Goal: Check status: Check status

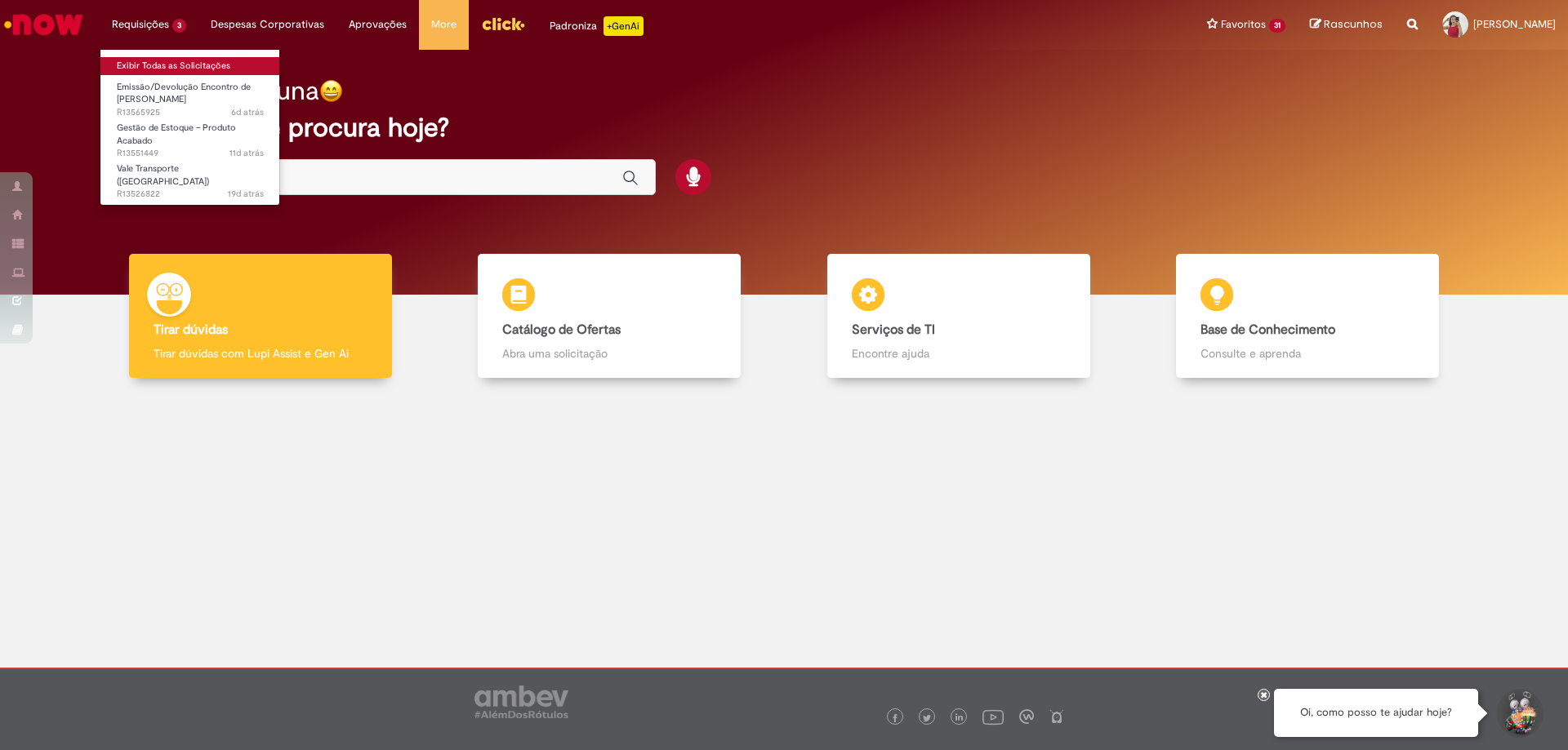
click at [170, 71] on link "Exibir Todas as Solicitações" at bounding box center [190, 66] width 180 height 18
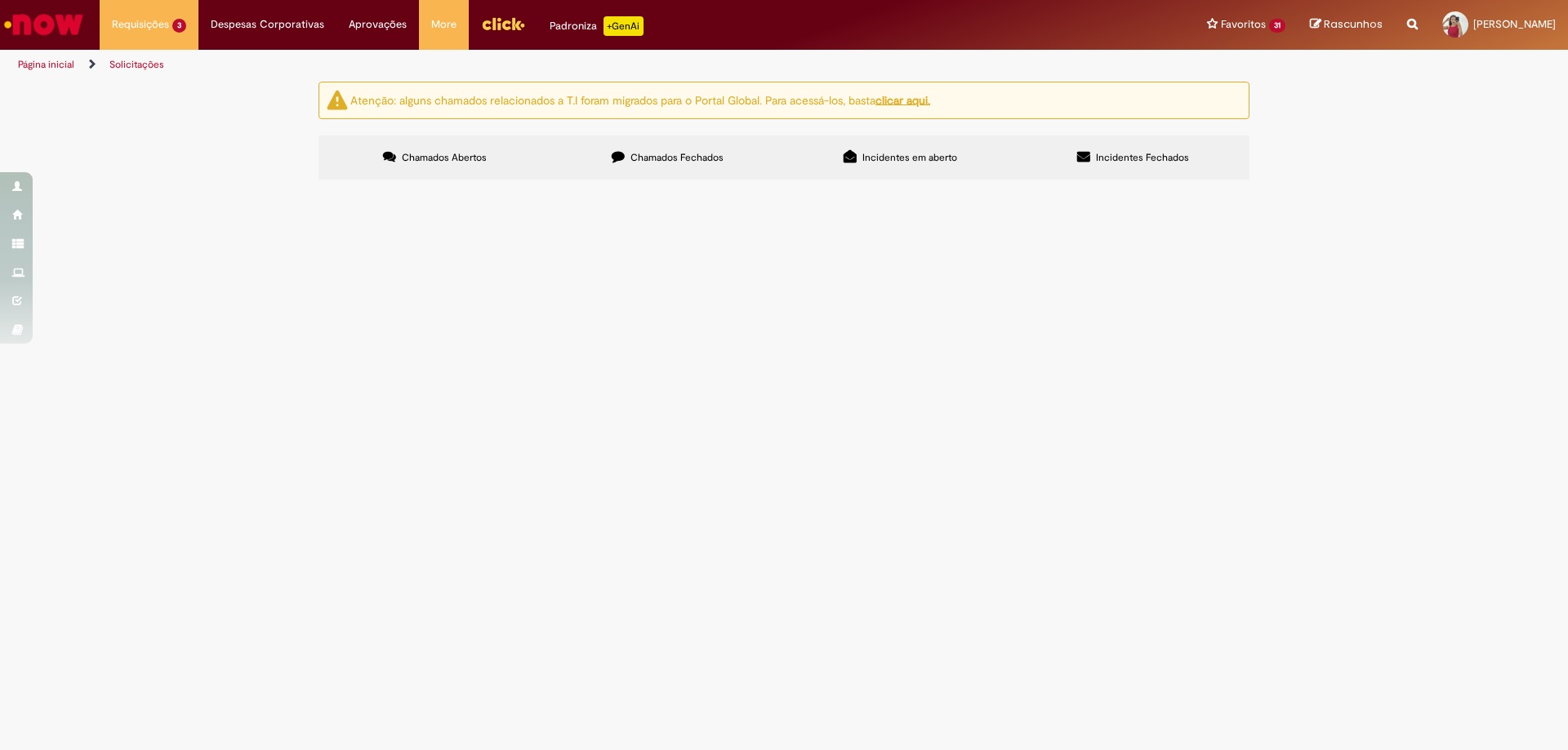
click at [631, 179] on label "Chamados Fechados" at bounding box center [668, 157] width 233 height 44
drag, startPoint x: 528, startPoint y: 339, endPoint x: 457, endPoint y: 354, distance: 72.6
drag, startPoint x: 457, startPoint y: 354, endPoint x: 348, endPoint y: 345, distance: 109.4
click at [0, 0] on span "R13562602" at bounding box center [0, 0] width 0 height 0
drag, startPoint x: 375, startPoint y: 351, endPoint x: 283, endPoint y: 334, distance: 93.6
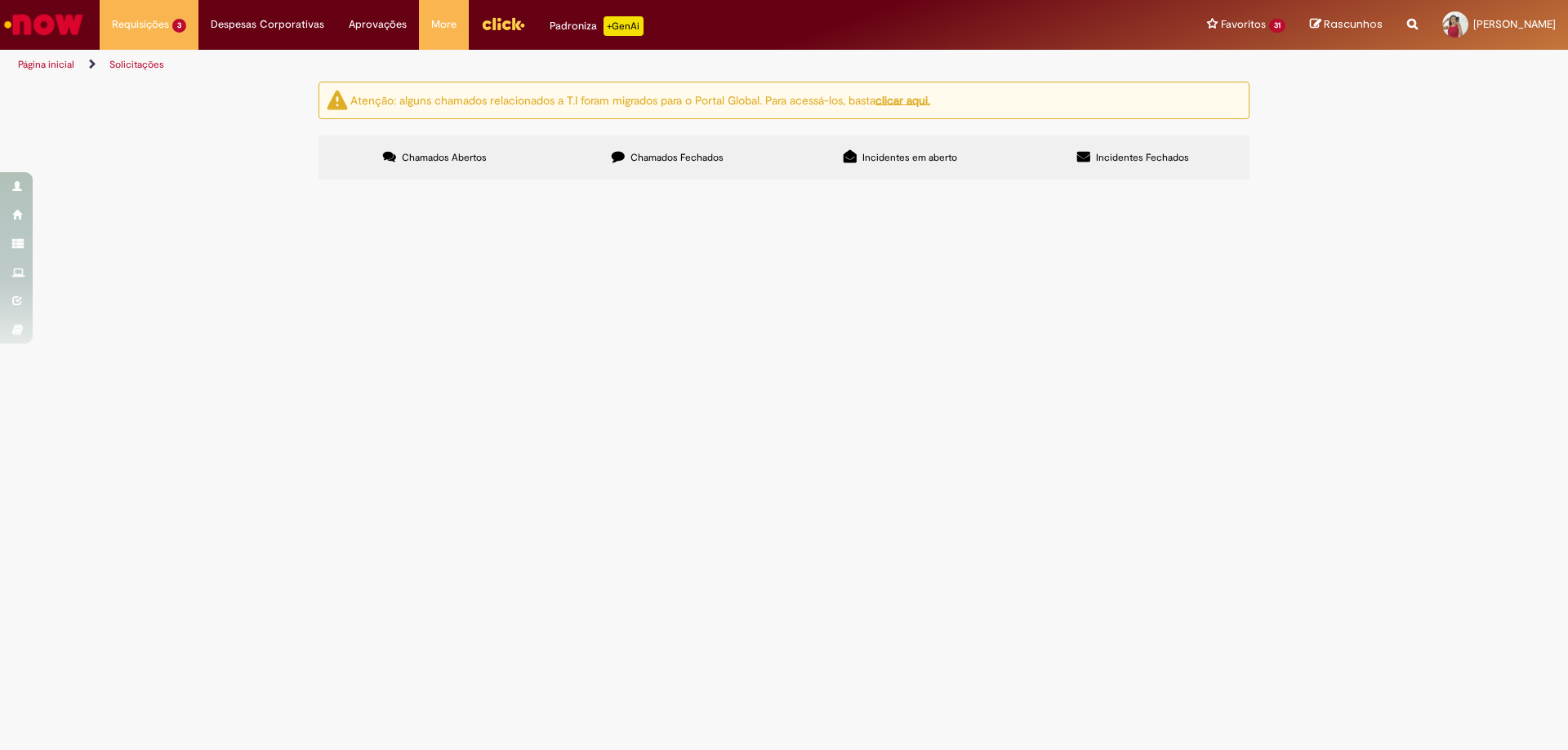
drag, startPoint x: 283, startPoint y: 334, endPoint x: 180, endPoint y: 322, distance: 103.7
click at [180, 184] on div "Atenção: alguns chamados relacionados a T.I foram migrados para o Portal Global…" at bounding box center [784, 132] width 1568 height 102
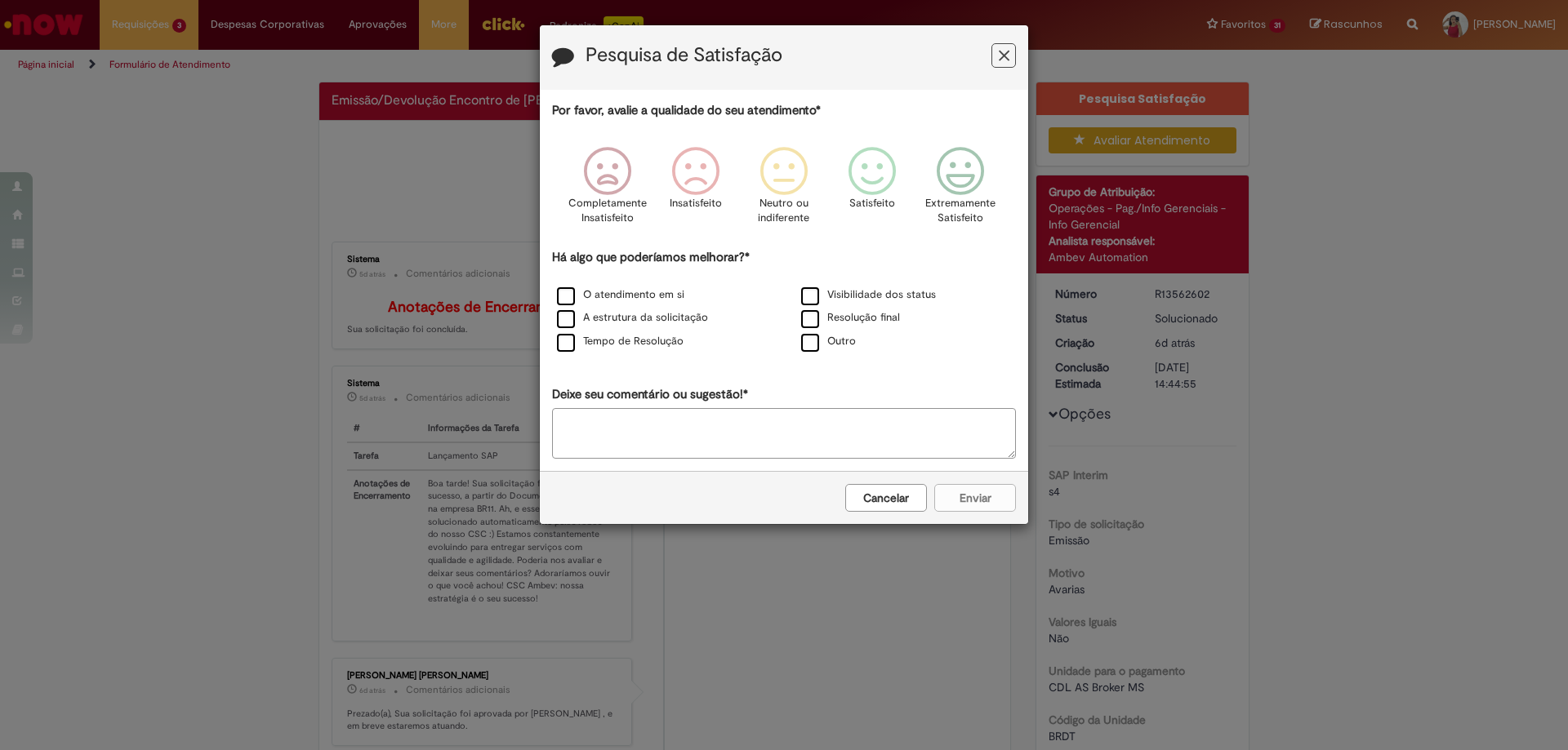
click at [1003, 56] on icon "Feedback" at bounding box center [1004, 56] width 11 height 17
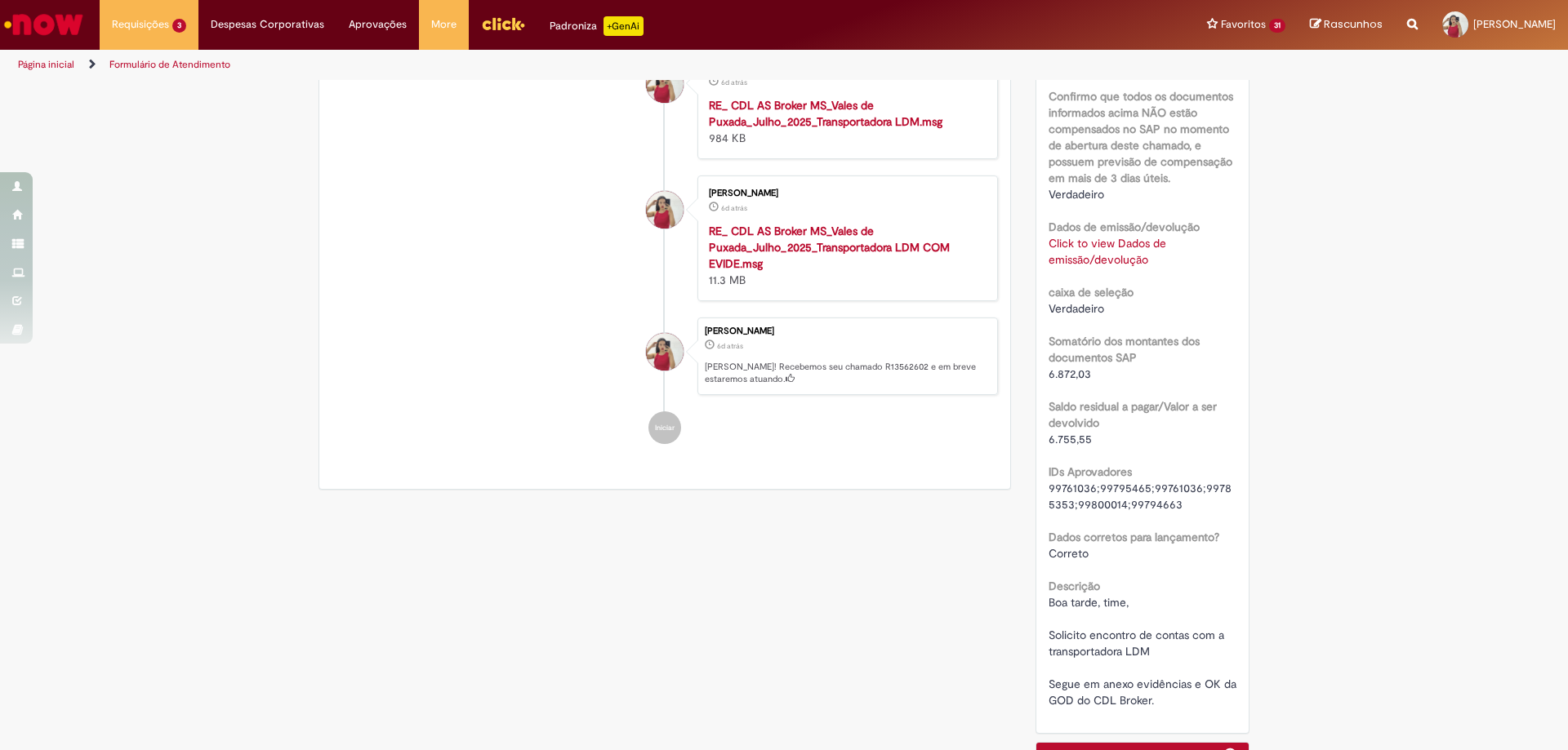
scroll to position [1097, 0]
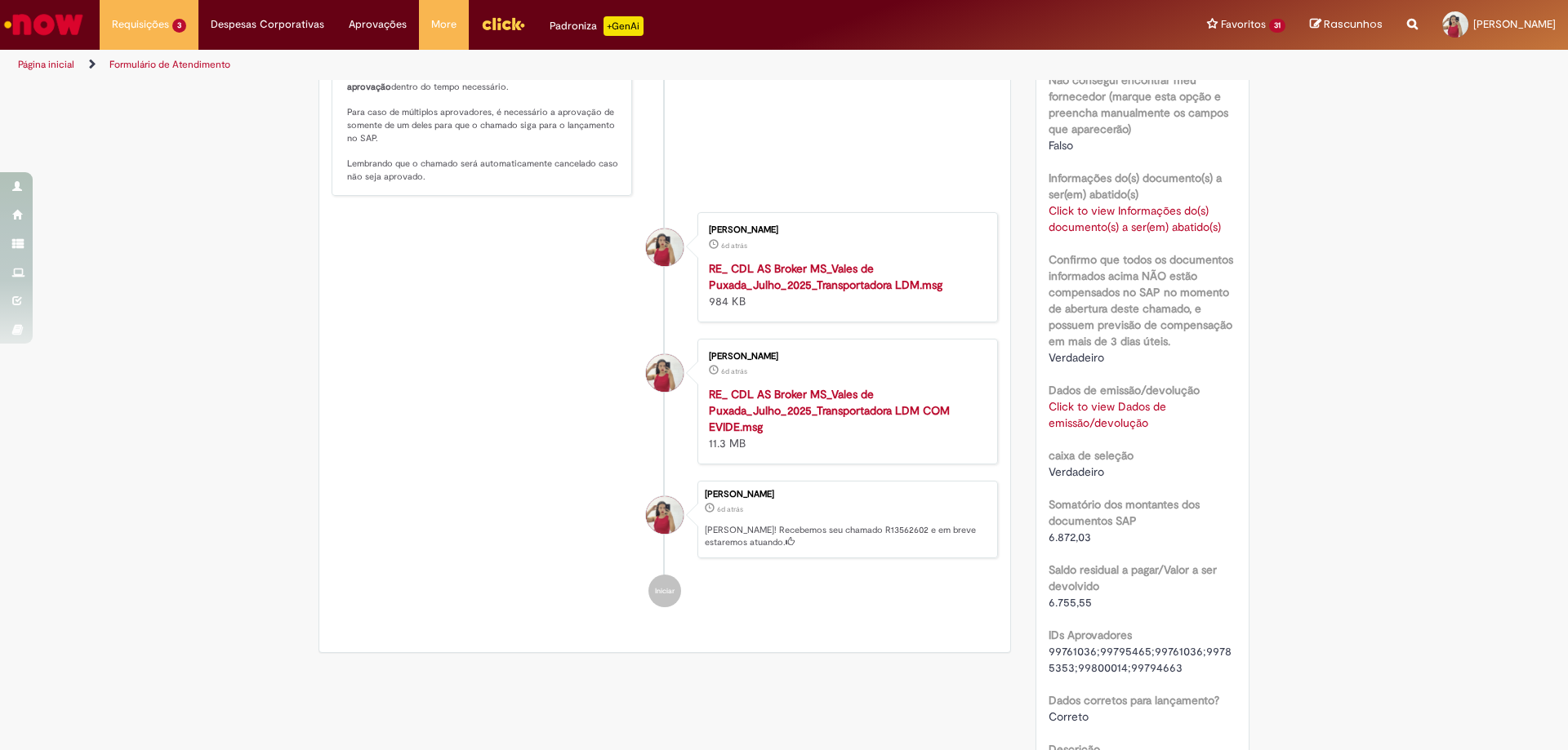
click at [1127, 401] on link "Click to view Dados de emissão/devolução" at bounding box center [1107, 414] width 117 height 31
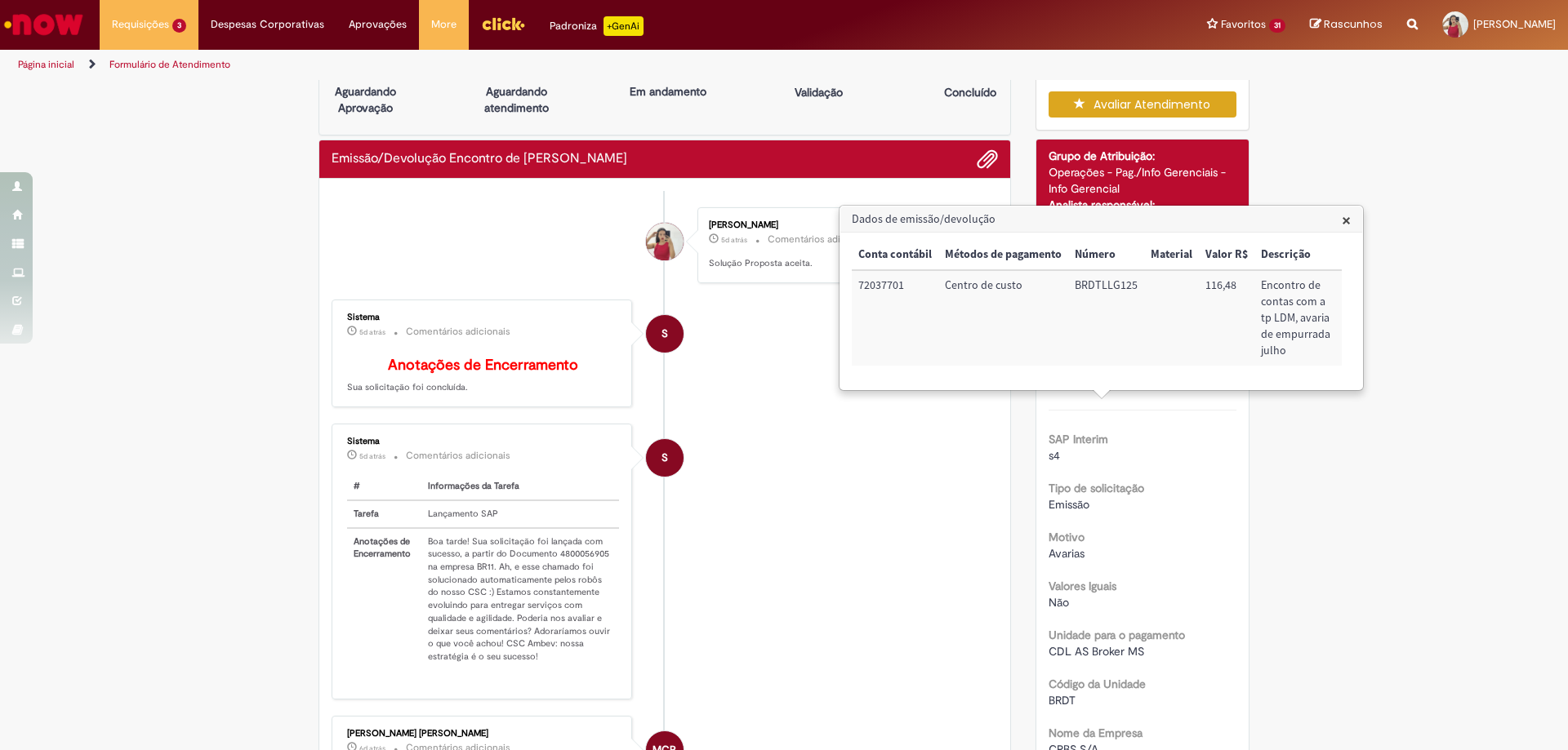
scroll to position [0, 0]
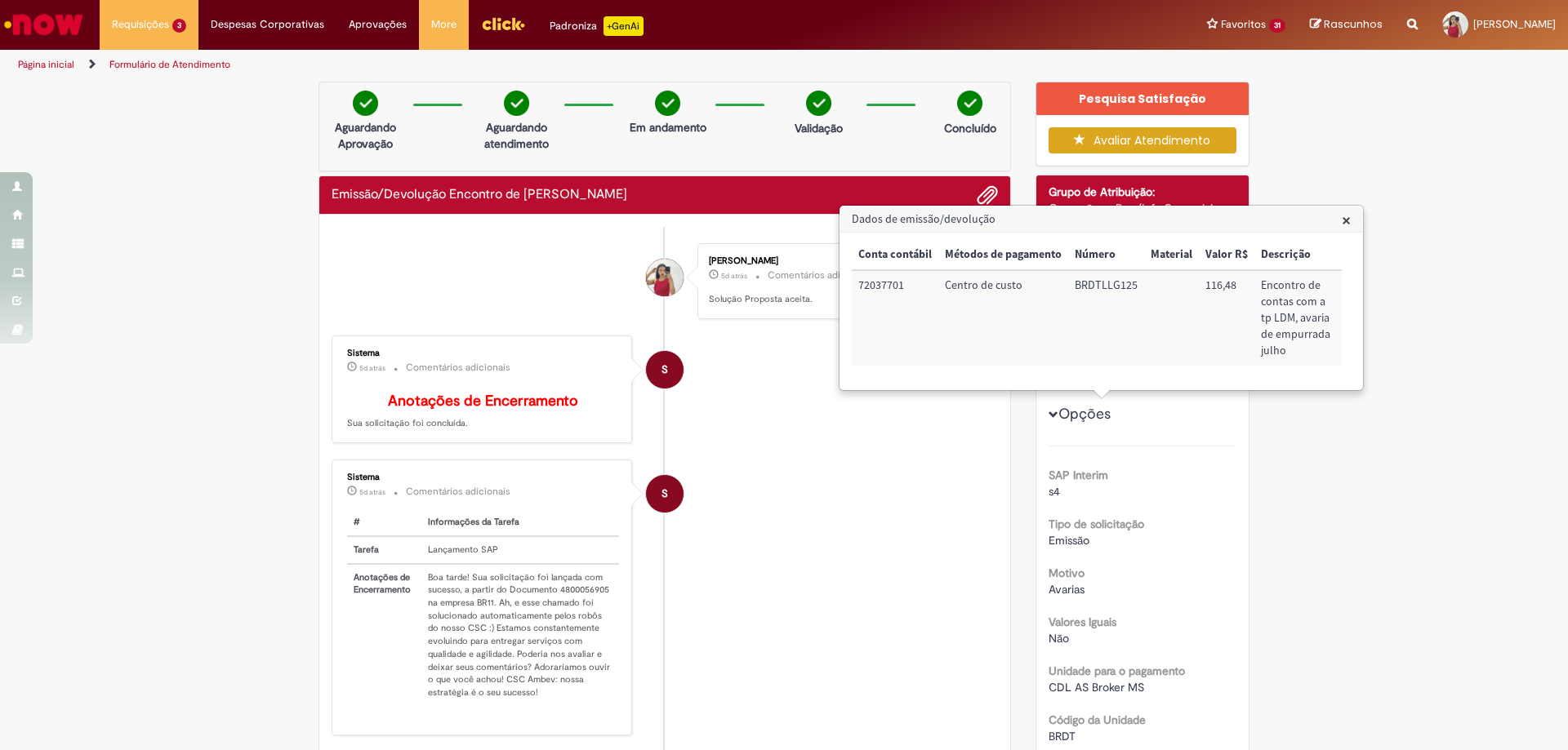
click at [1347, 225] on span "×" at bounding box center [1345, 220] width 9 height 22
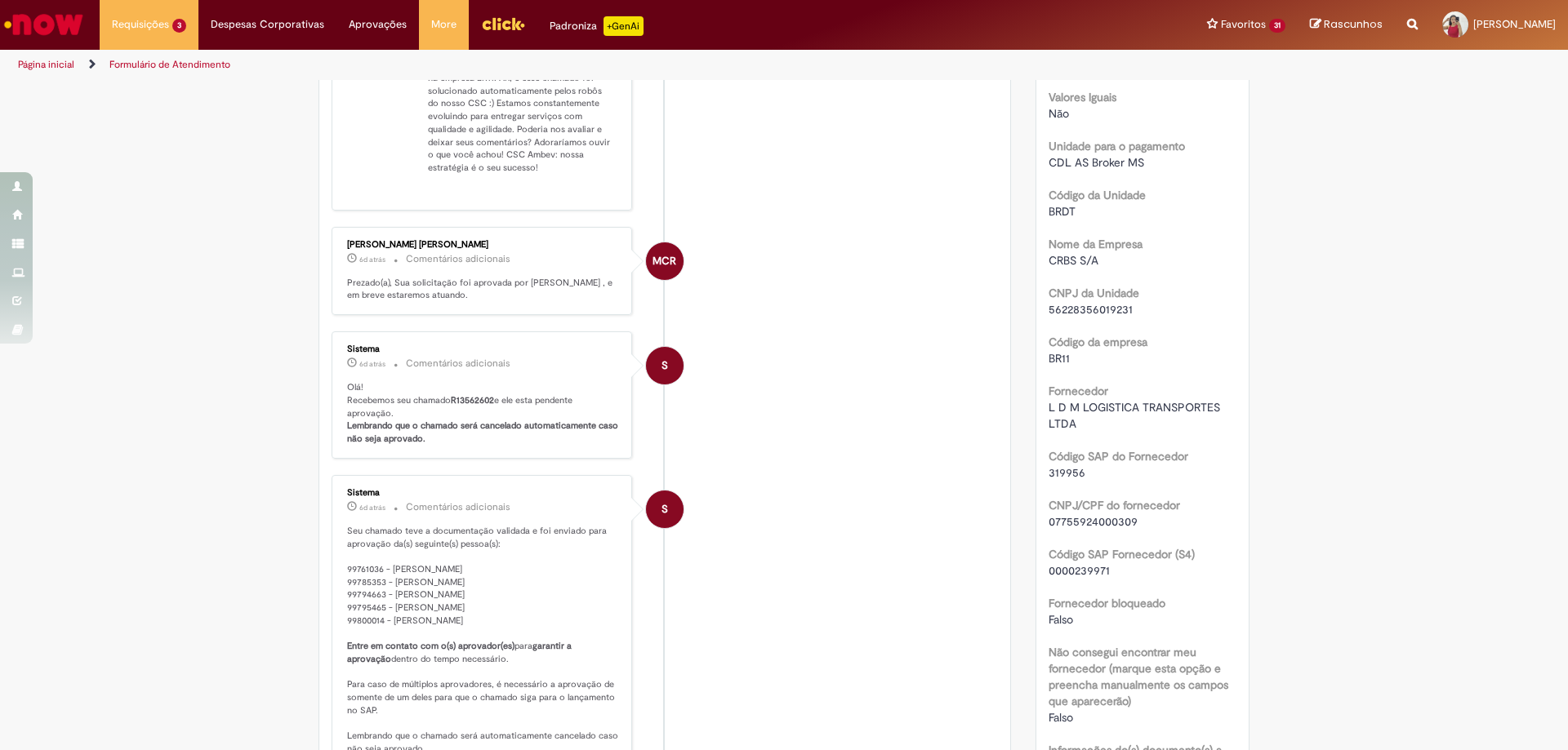
scroll to position [116, 0]
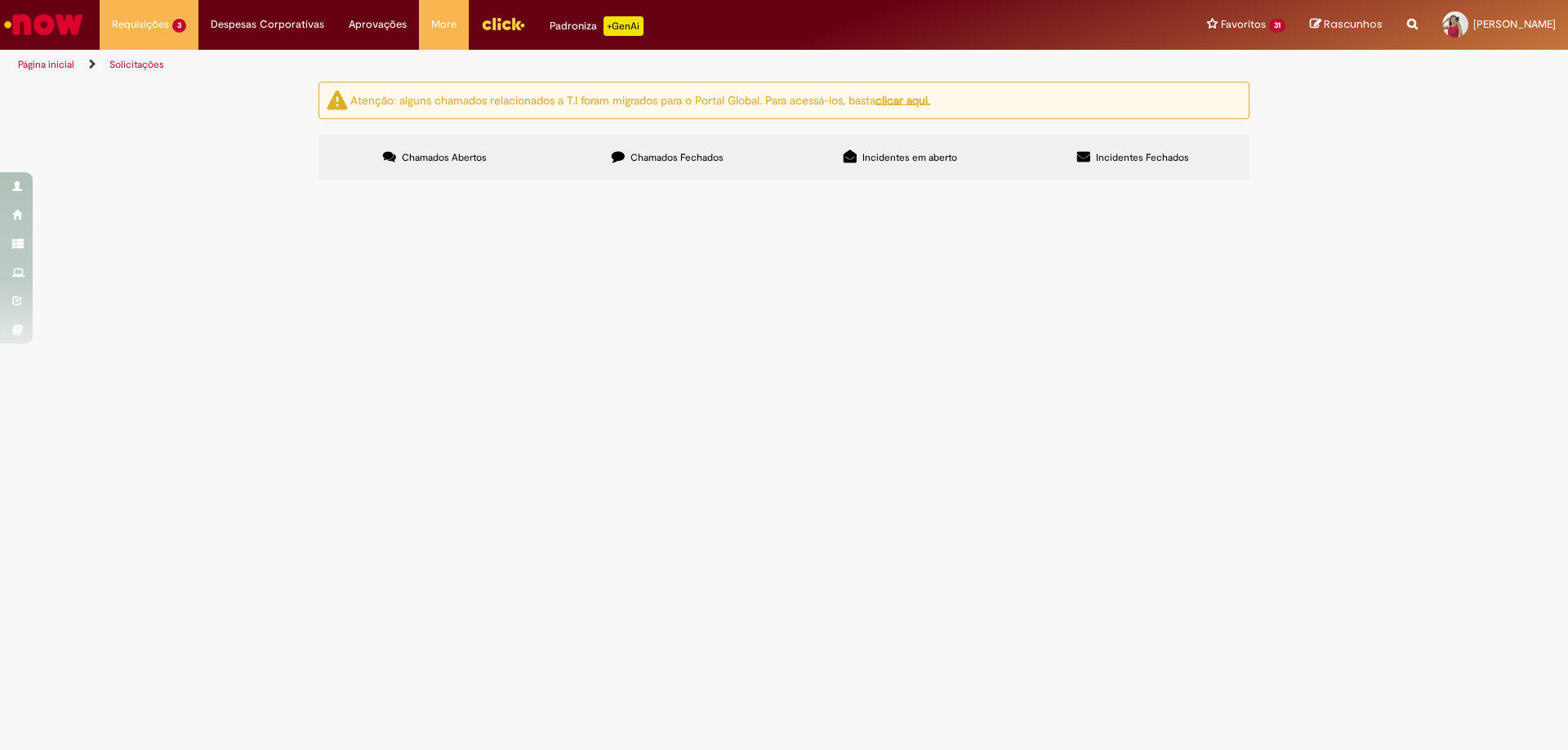
click at [655, 161] on span "Chamados Fechados" at bounding box center [678, 157] width 94 height 13
click at [0, 0] on span "Boa tarde, time, Solicito encontro de contas com a transportadora Aquiraz. Segu…" at bounding box center [0, 0] width 0 height 0
drag, startPoint x: 548, startPoint y: 422, endPoint x: 547, endPoint y: 414, distance: 8.1
click at [0, 0] on span "Boa tarde, time, Solicito encontro de contas com a transportadora Aquiraz. Segu…" at bounding box center [0, 0] width 0 height 0
click at [0, 0] on span "R13560807" at bounding box center [0, 0] width 0 height 0
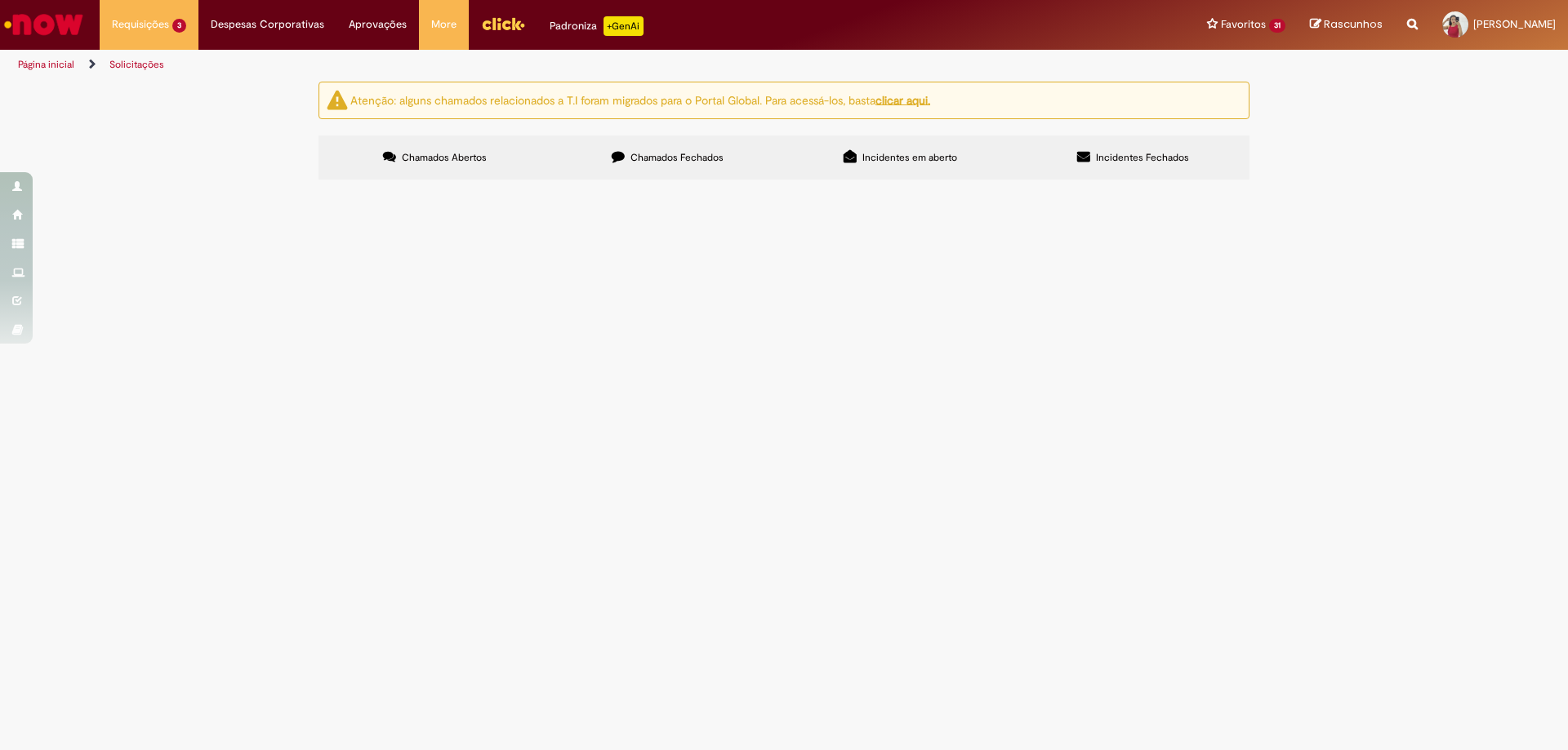
click at [0, 0] on span "R13560807" at bounding box center [0, 0] width 0 height 0
click at [0, 0] on span "Emissão/Devolução Encontro de [PERSON_NAME]" at bounding box center [0, 0] width 0 height 0
click at [0, 0] on span "Boa tarde, time, Solicito encontro de contas com a transportadora Aquiraz. Segu…" at bounding box center [0, 0] width 0 height 0
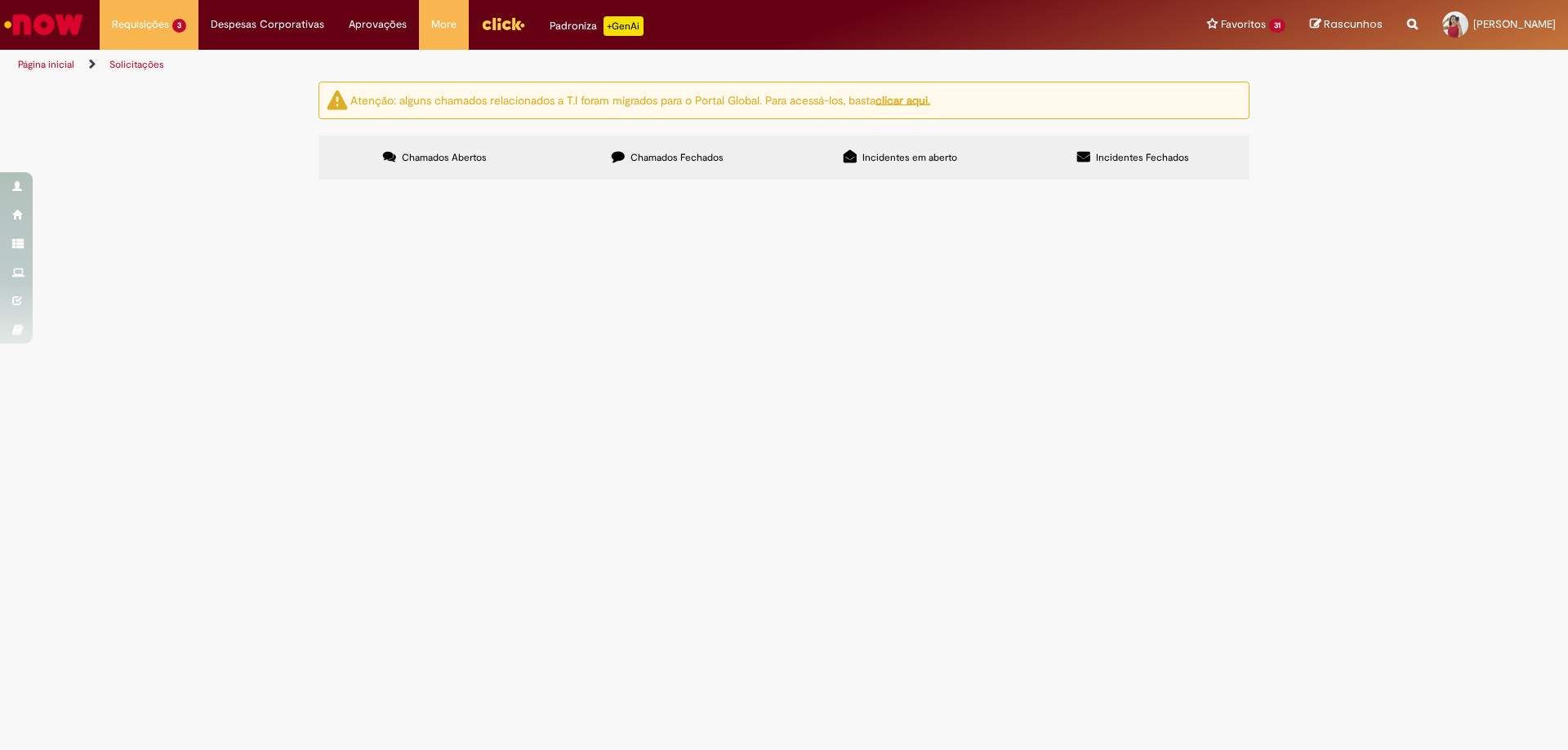
click at [0, 0] on span "Boa tarde, time, Solicito encontro de contas com a transportadora Aquiraz. Segu…" at bounding box center [0, 0] width 0 height 0
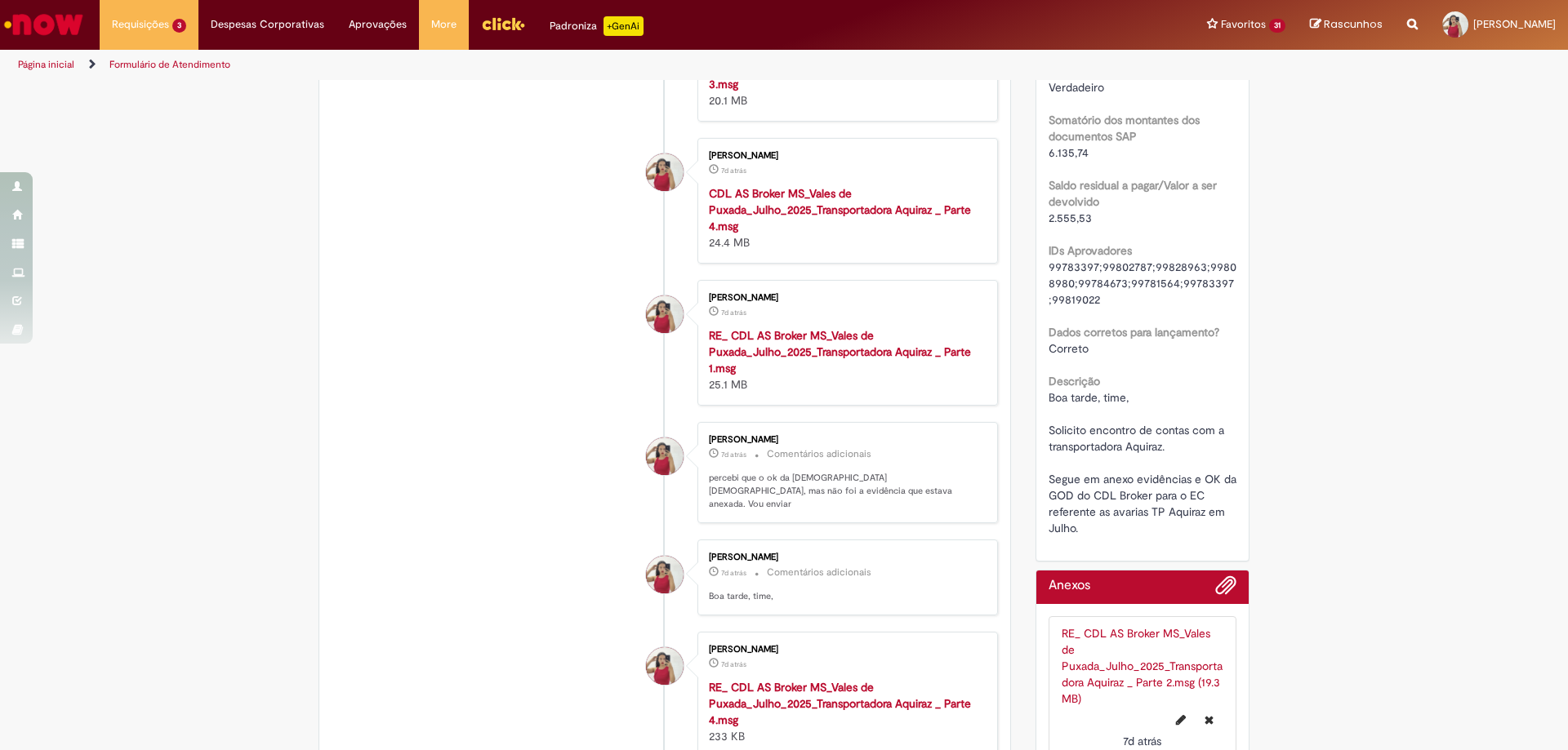
scroll to position [1236, 0]
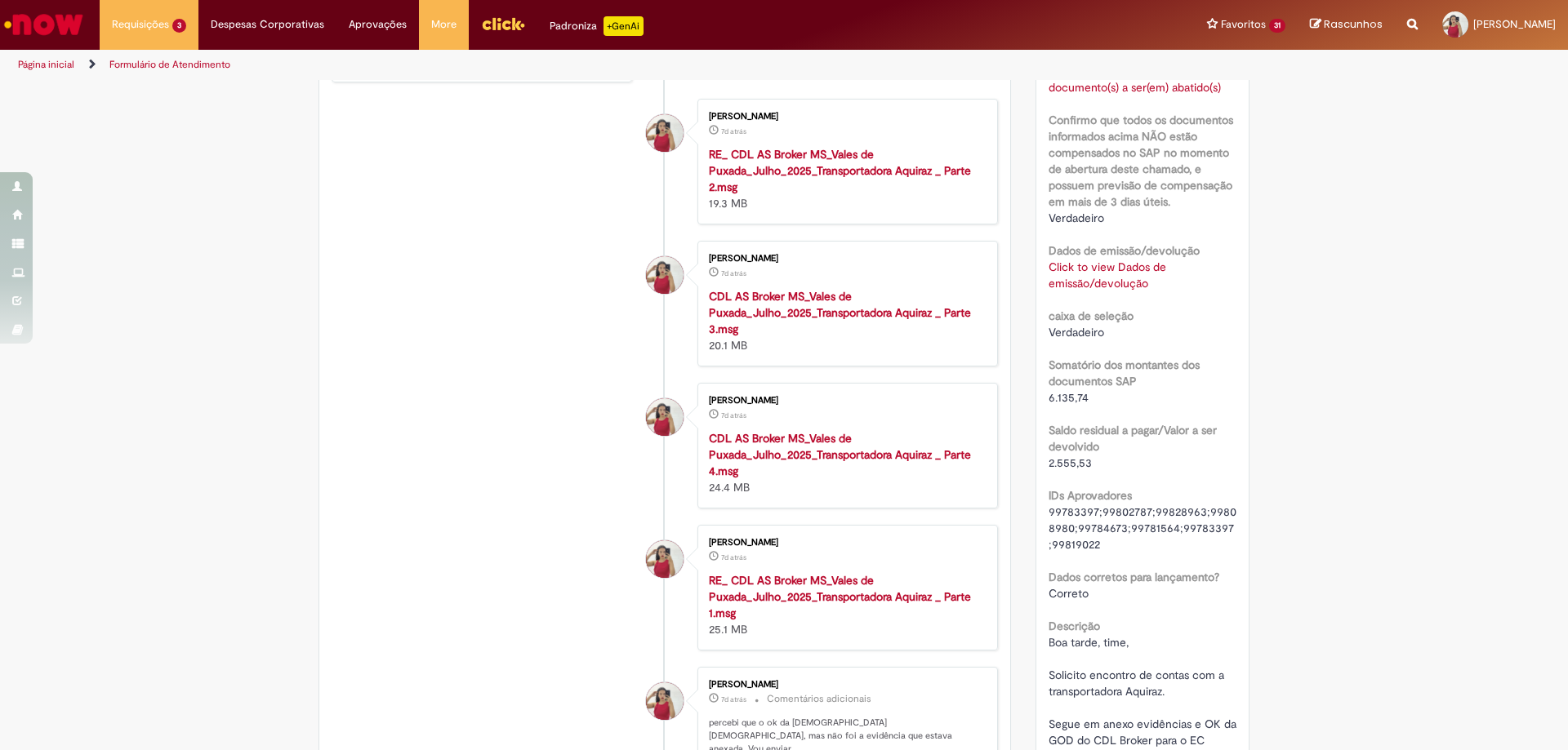
click at [1057, 273] on link "Click to view Dados de emissão/devolução" at bounding box center [1107, 275] width 117 height 31
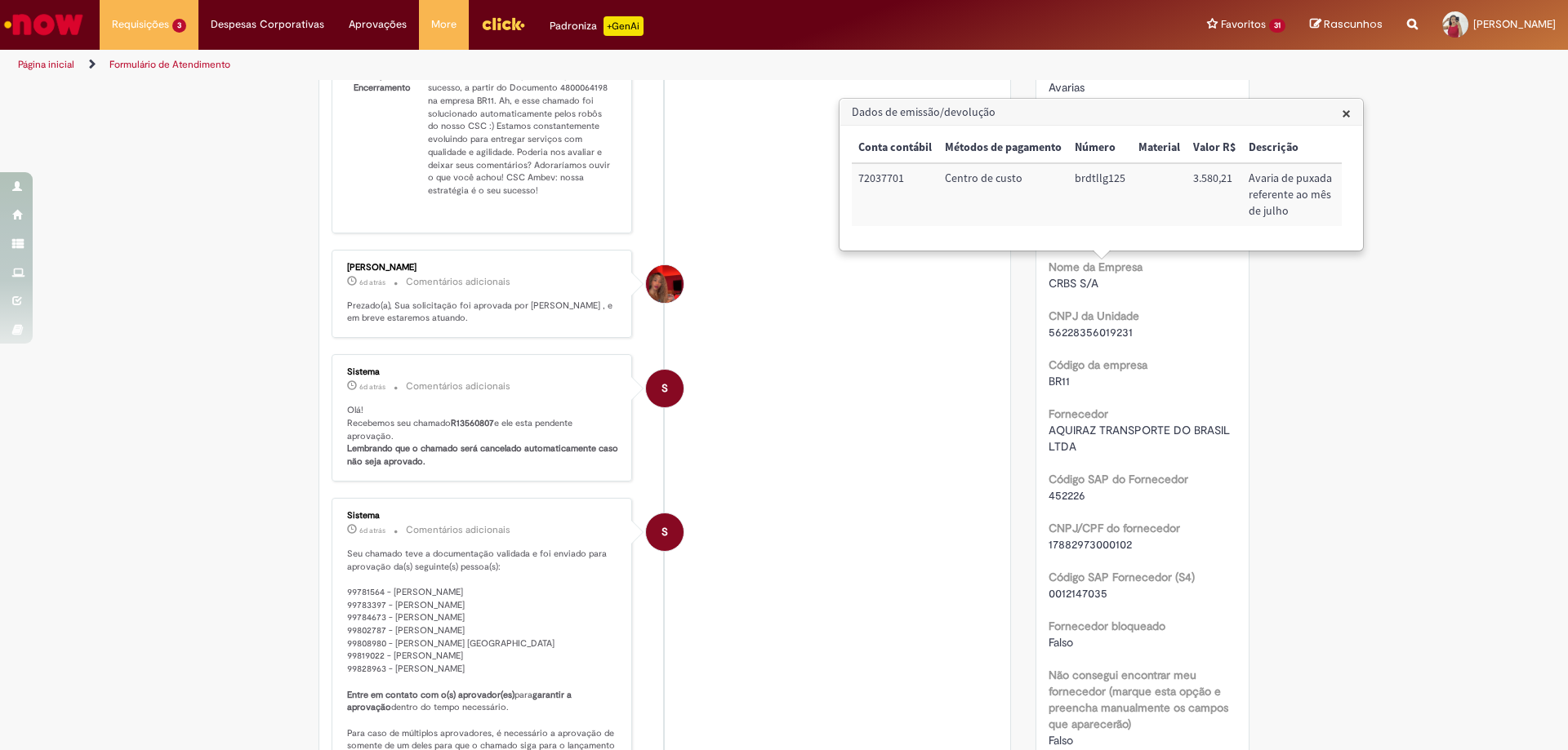
scroll to position [175, 0]
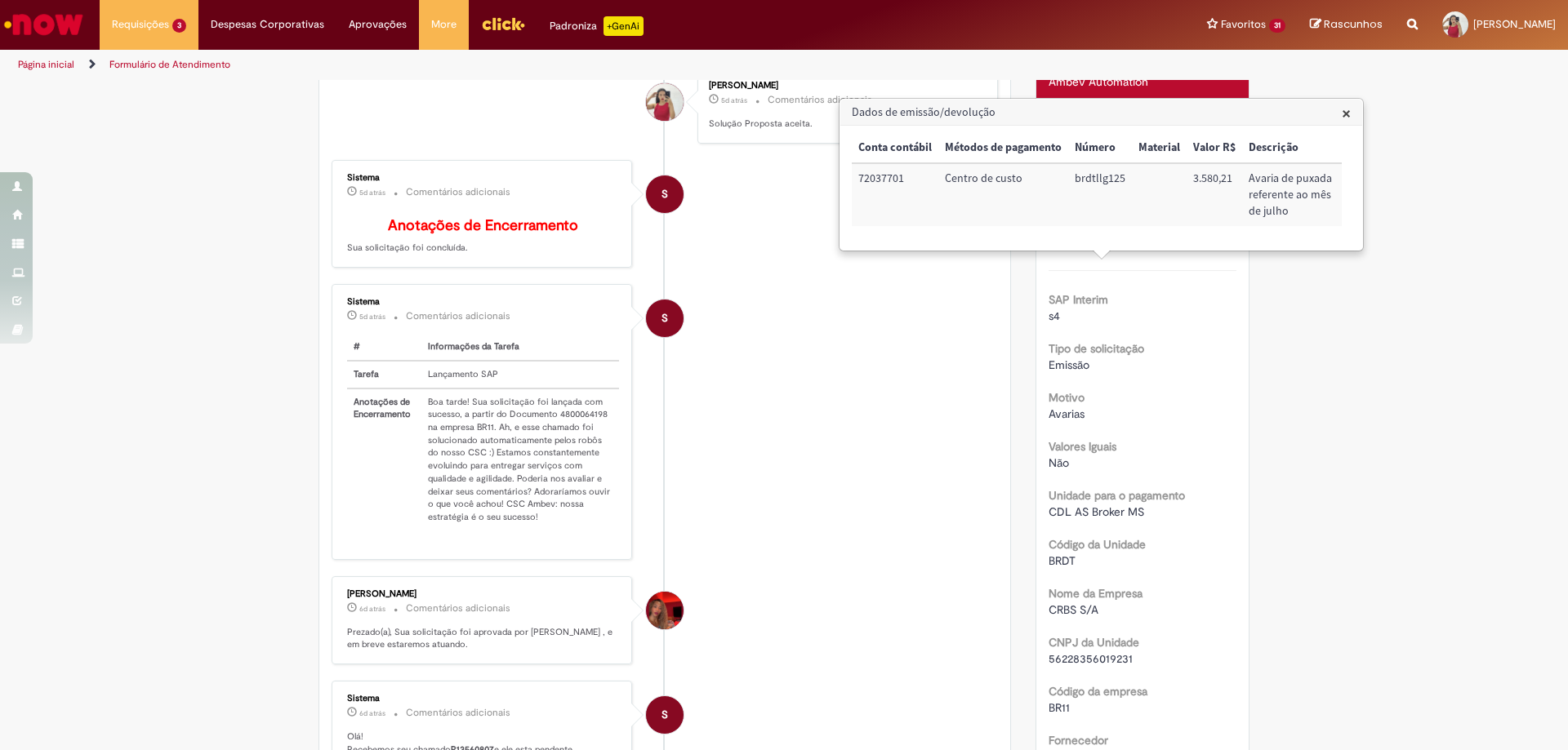
click at [1196, 360] on div "Emissão" at bounding box center [1143, 365] width 189 height 16
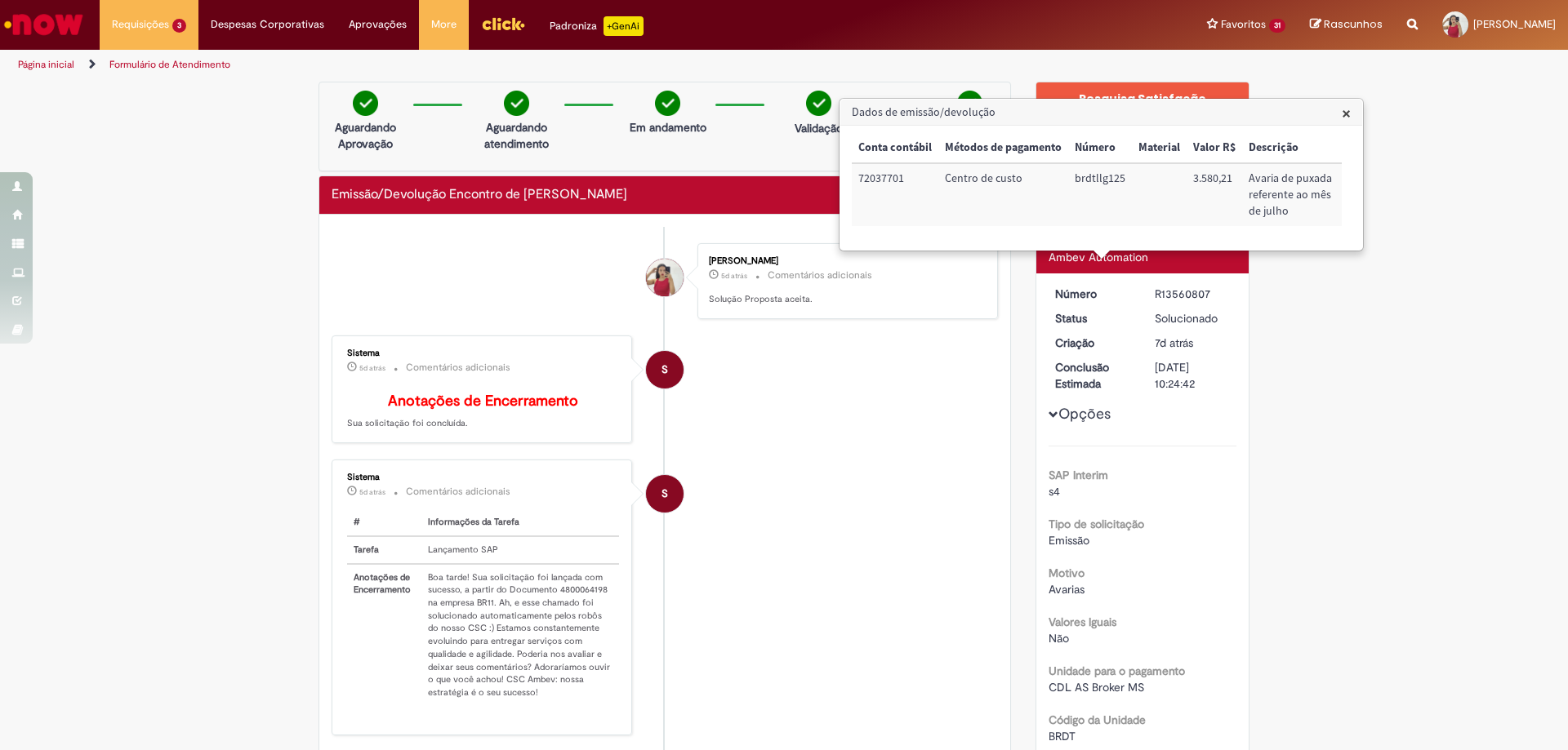
click at [1340, 112] on h3 "Dados de emissão/devolução" at bounding box center [1100, 112] width 521 height 26
click at [1340, 111] on h3 "Dados de emissão/devolução" at bounding box center [1100, 112] width 521 height 26
click at [1346, 114] on span "×" at bounding box center [1345, 113] width 9 height 22
